Goal: Task Accomplishment & Management: Complete application form

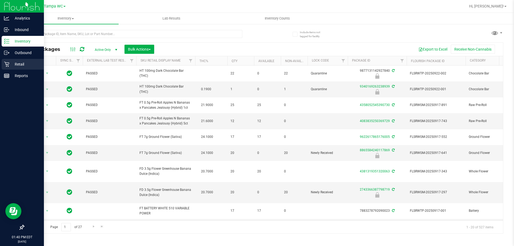
click at [11, 66] on p "Retail" at bounding box center [25, 64] width 32 height 6
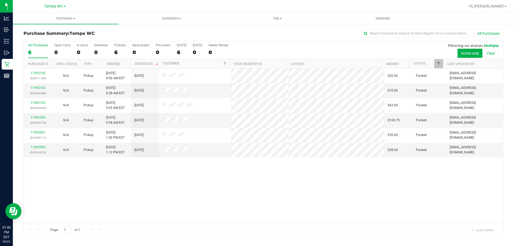
click at [138, 192] on div "11992105 (326911169) N/A Pickup [DATE] 8:56 AM EDT 9/23/2025 $50.00 Packed [EMA…" at bounding box center [263, 145] width 479 height 155
click at [159, 202] on div "11992105 (326911169) N/A Pickup [DATE] 8:56 AM EDT 9/23/2025 $50.00 Packed [EMA…" at bounding box center [263, 145] width 479 height 155
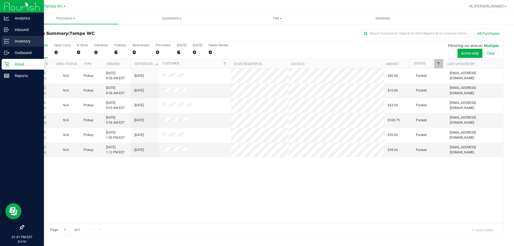
click at [16, 43] on p "Inventory" at bounding box center [25, 41] width 32 height 6
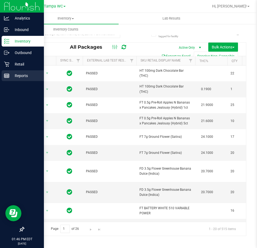
click at [24, 74] on p "Reports" at bounding box center [25, 75] width 32 height 6
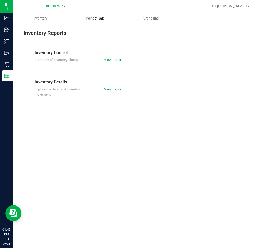
click at [107, 20] on span "Point of Sale" at bounding box center [95, 18] width 33 height 5
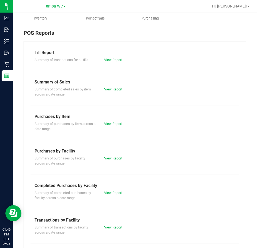
click at [117, 190] on div "View Report" at bounding box center [117, 192] width 35 height 5
click at [117, 191] on link "View Report" at bounding box center [113, 193] width 18 height 4
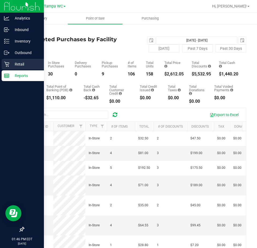
click at [14, 62] on p "Retail" at bounding box center [25, 64] width 32 height 6
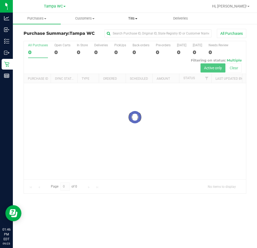
click at [142, 19] on span "Tills" at bounding box center [132, 18] width 47 height 5
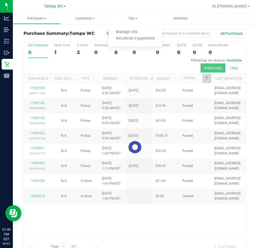
click at [196, 203] on div at bounding box center [135, 147] width 222 height 212
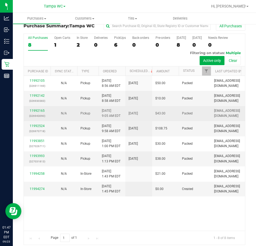
scroll to position [12, 0]
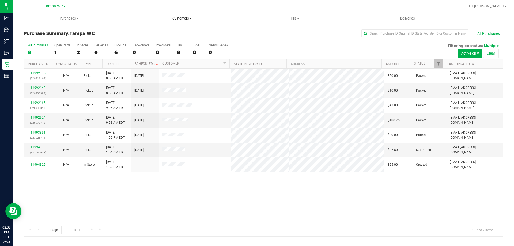
click at [176, 18] on span "Customers" at bounding box center [182, 18] width 112 height 5
click at [158, 30] on span "All customers" at bounding box center [144, 32] width 39 height 5
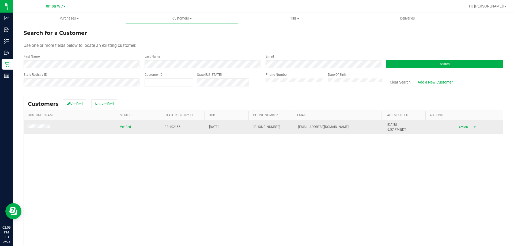
click at [462, 131] on td "Action Action Add to queue Create new purchase View profile View purchases" at bounding box center [465, 127] width 74 height 14
click at [461, 130] on span "Action" at bounding box center [461, 126] width 17 height 7
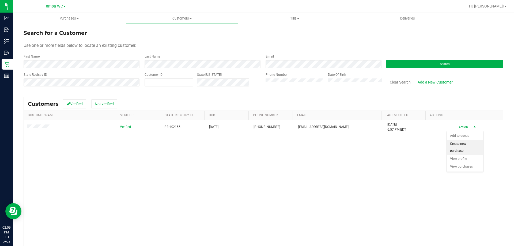
click at [461, 144] on li "Create new purchase" at bounding box center [464, 147] width 36 height 15
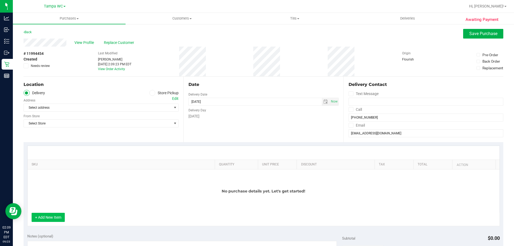
click at [44, 217] on button "+ Add New Item" at bounding box center [48, 217] width 33 height 9
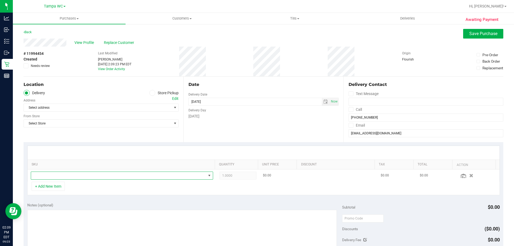
click at [109, 175] on span "NO DATA FOUND" at bounding box center [118, 175] width 175 height 7
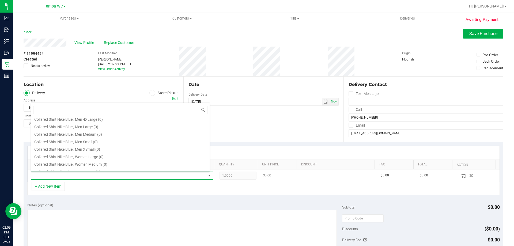
scroll to position [241, 0]
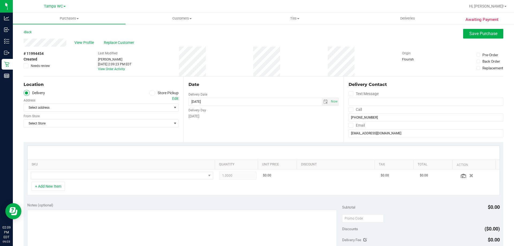
click at [151, 93] on icon at bounding box center [152, 93] width 3 height 0
click at [0, 0] on input "Store Pickup" at bounding box center [0, 0] width 0 height 0
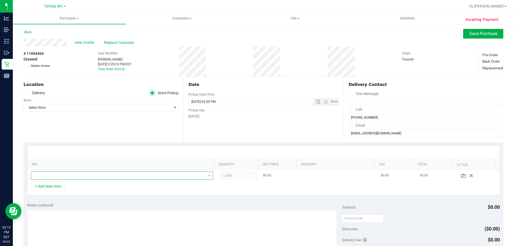
click at [67, 174] on span "NO DATA FOUND" at bounding box center [118, 175] width 175 height 7
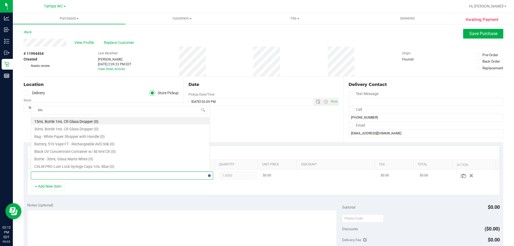
scroll to position [0, 0]
type input "blue"
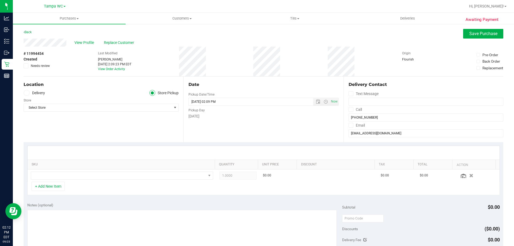
click at [102, 74] on div "Last Modified [PERSON_NAME] [DATE] 2:09:23 PM EDT View Order Activity" at bounding box center [114, 62] width 33 height 30
click at [66, 103] on div "Store" at bounding box center [101, 100] width 155 height 8
click at [66, 107] on span "Select Store" at bounding box center [98, 107] width 148 height 7
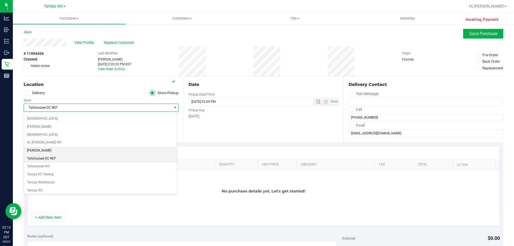
scroll to position [347, 0]
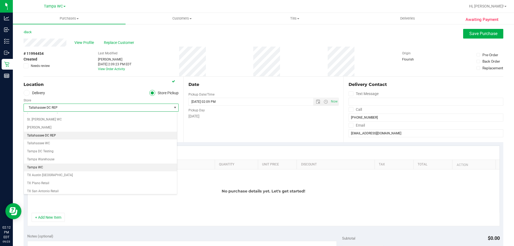
click at [53, 165] on li "Tampa WC" at bounding box center [100, 167] width 153 height 8
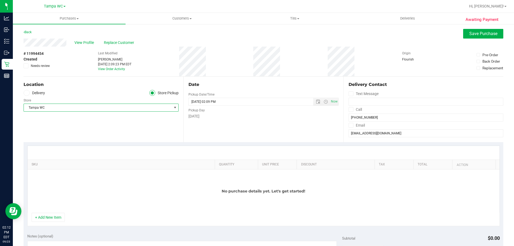
click at [73, 129] on div "Location Delivery Store Pickup Store [GEOGRAPHIC_DATA] WC Select Store [PERSON_…" at bounding box center [104, 110] width 160 height 66
click at [46, 220] on button "+ Add New Item" at bounding box center [48, 217] width 33 height 9
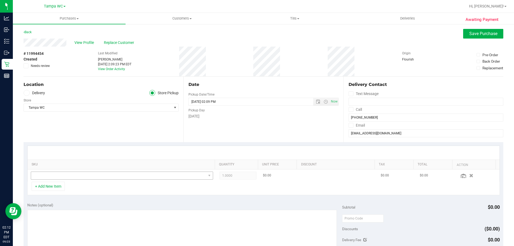
drag, startPoint x: 149, startPoint y: 183, endPoint x: 147, endPoint y: 174, distance: 8.6
click at [148, 182] on div "+ Add New Item" at bounding box center [263, 188] width 472 height 13
click at [147, 174] on span "NO DATA FOUND" at bounding box center [118, 175] width 175 height 7
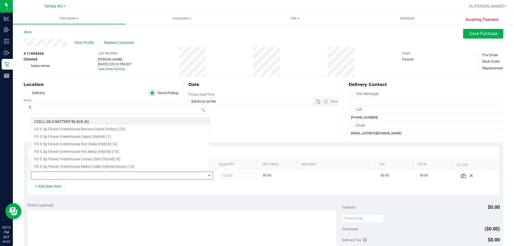
scroll to position [8, 177]
type input "bzk"
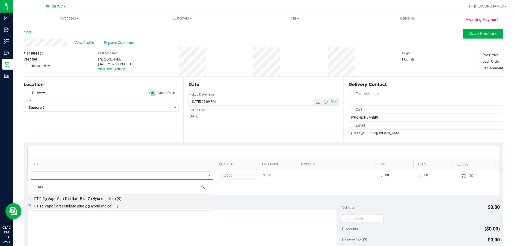
click at [70, 205] on li "FT 1g Vape Cart Distillate Blue Z (Hybrid-Indica) (1)" at bounding box center [120, 204] width 178 height 7
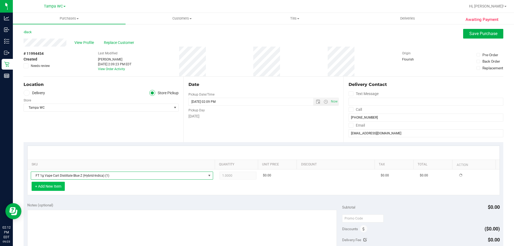
click at [56, 186] on button "+ Add New Item" at bounding box center [48, 186] width 33 height 9
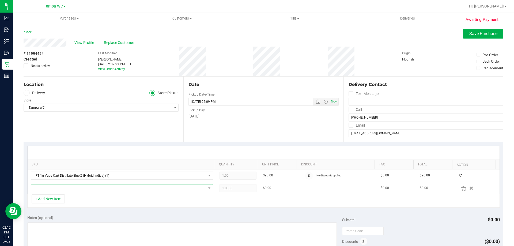
click at [60, 191] on span "NO DATA FOUND" at bounding box center [118, 187] width 175 height 7
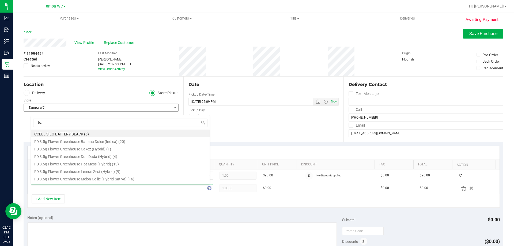
type input "bzk"
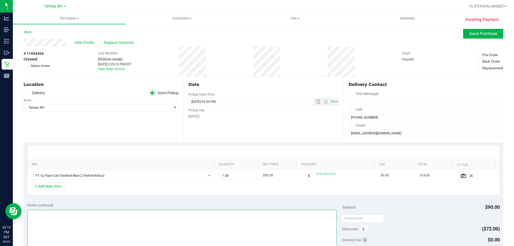
click at [93, 212] on textarea at bounding box center [182, 235] width 310 height 51
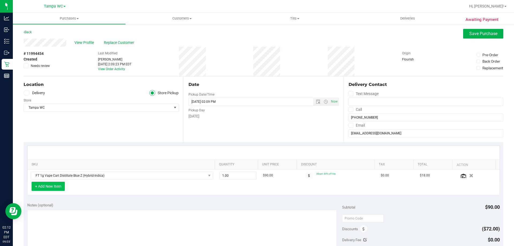
click at [49, 188] on button "+ Add New Item" at bounding box center [48, 186] width 33 height 9
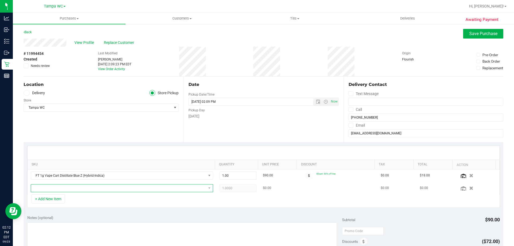
click at [60, 189] on span "NO DATA FOUND" at bounding box center [118, 187] width 175 height 7
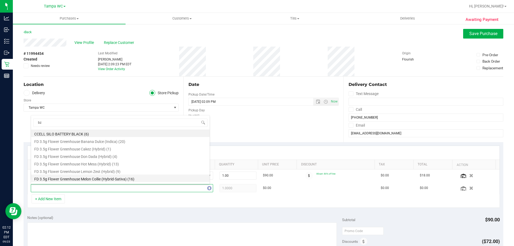
type input "bzk"
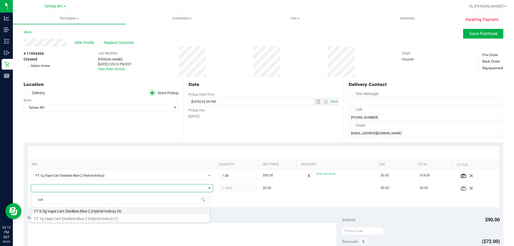
click at [68, 211] on li "FT 0.5g Vape Cart Distillate Blue Z (Hybrid-Indica) (9)" at bounding box center [120, 210] width 178 height 7
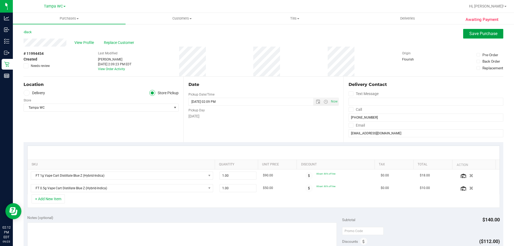
click at [476, 34] on span "Save Purchase" at bounding box center [483, 33] width 28 height 5
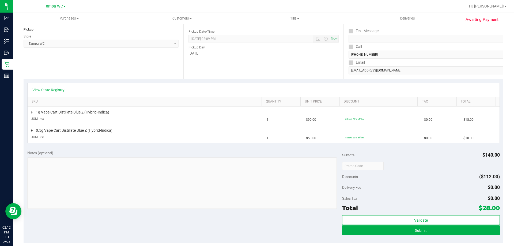
scroll to position [80, 0]
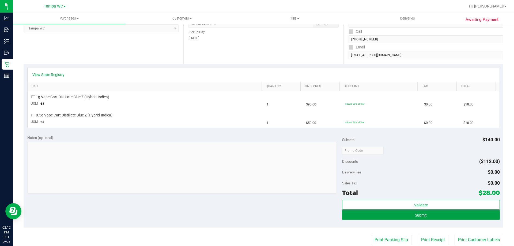
click at [457, 217] on button "Submit" at bounding box center [420, 215] width 157 height 10
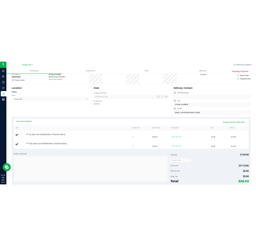
scroll to position [0, 0]
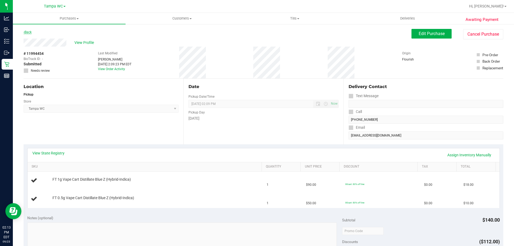
click at [28, 33] on link "Back" at bounding box center [28, 32] width 8 height 4
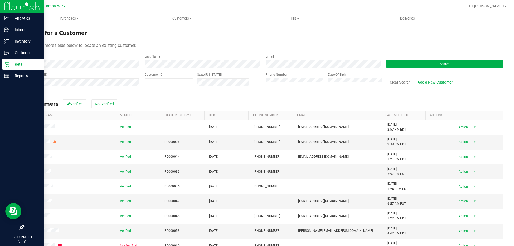
click at [10, 61] on p "Retail" at bounding box center [25, 64] width 32 height 6
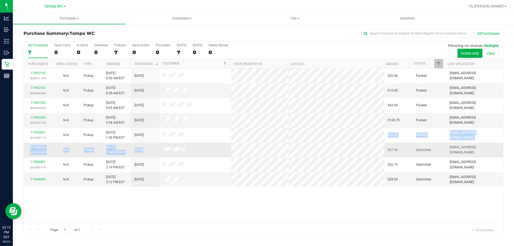
drag, startPoint x: 178, startPoint y: 128, endPoint x: 185, endPoint y: 149, distance: 22.2
click at [185, 149] on tbody "11992105 (326911169) N/A Pickup [DATE] 8:56 AM EDT 9/23/2025 $50.00 Packed [EMA…" at bounding box center [263, 127] width 479 height 118
click at [232, 209] on div "11992105 (326911169) N/A Pickup [DATE] 8:56 AM EDT 9/23/2025 $50.00 Packed [EMA…" at bounding box center [263, 145] width 479 height 155
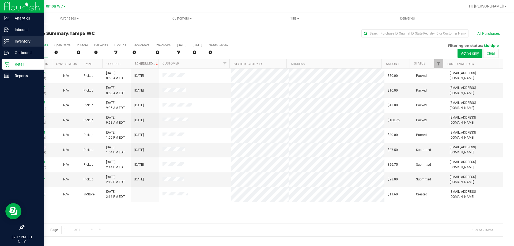
click at [10, 39] on p "Inventory" at bounding box center [25, 41] width 32 height 6
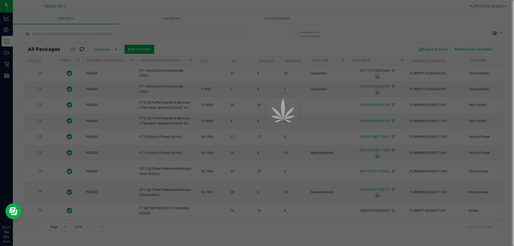
click at [97, 38] on div at bounding box center [257, 123] width 514 height 246
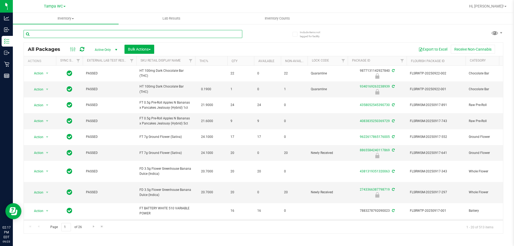
click at [98, 37] on input "text" at bounding box center [133, 34] width 219 height 8
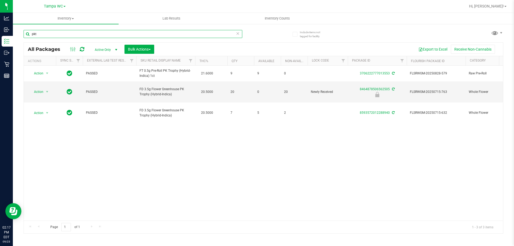
type input "pkt"
click at [228, 157] on div "Action Action Adjust qty Create package Edit attributes Global inventory Locate…" at bounding box center [263, 143] width 479 height 155
drag, startPoint x: 174, startPoint y: 93, endPoint x: 140, endPoint y: 83, distance: 35.5
click at [140, 83] on td "FD 3.5g Flower Greenhouse PK Trophy (Hybrid-Indica)" at bounding box center [165, 91] width 59 height 21
